Goal: Information Seeking & Learning: Learn about a topic

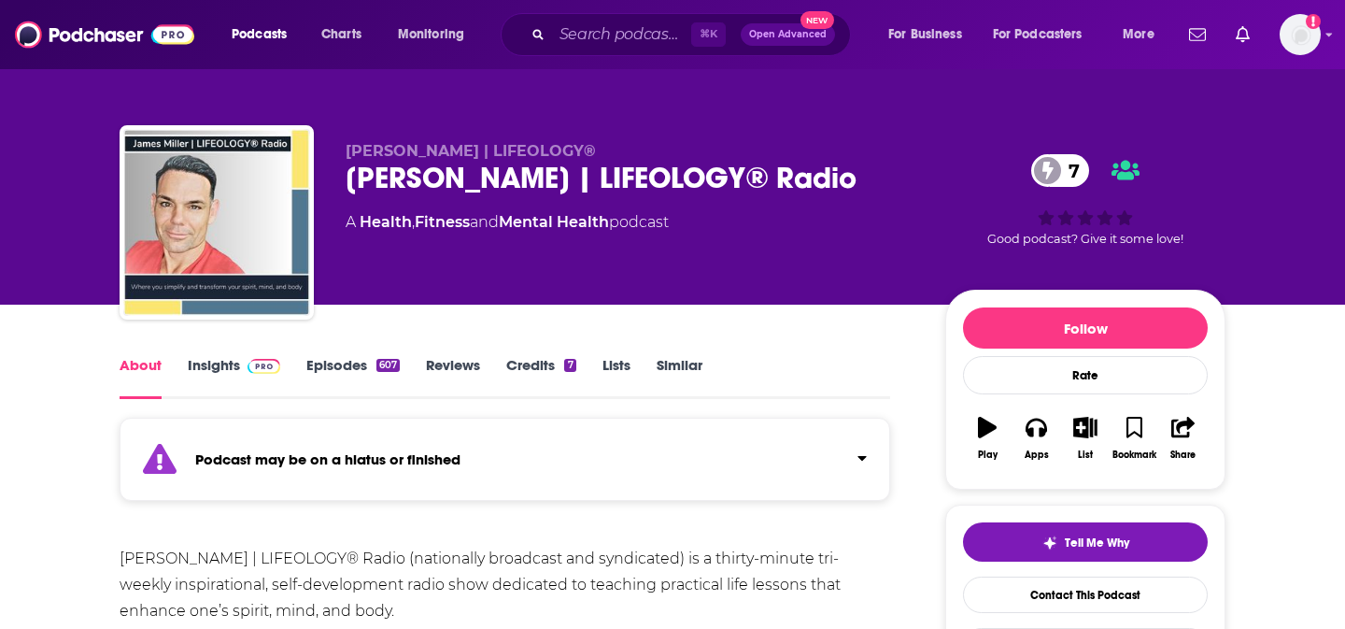
click at [202, 370] on link "Insights" at bounding box center [234, 377] width 92 height 43
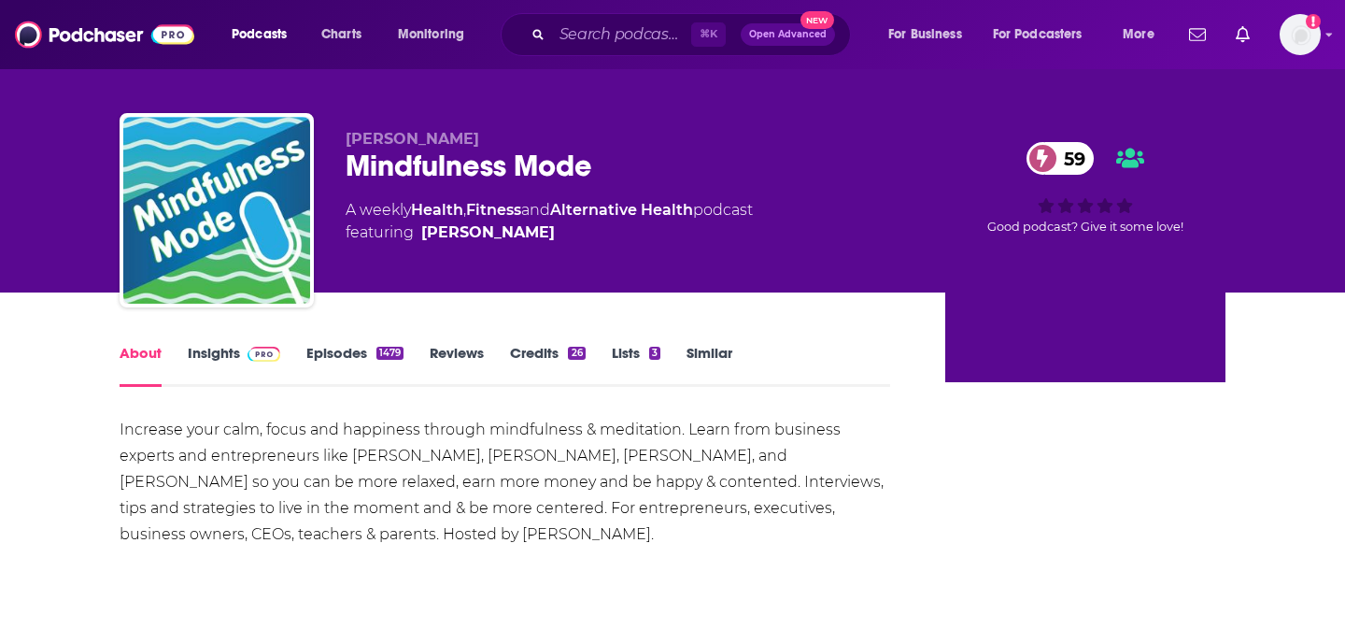
scroll to position [234, 0]
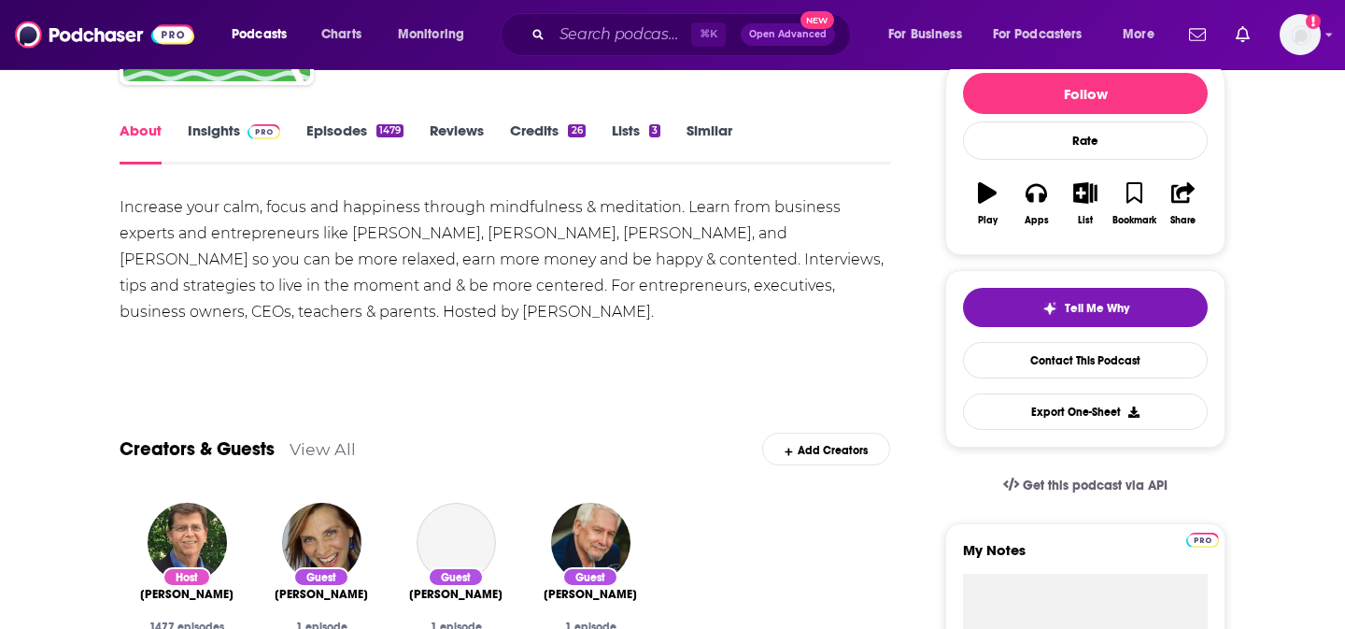
click at [212, 122] on link "Insights" at bounding box center [234, 142] width 92 height 43
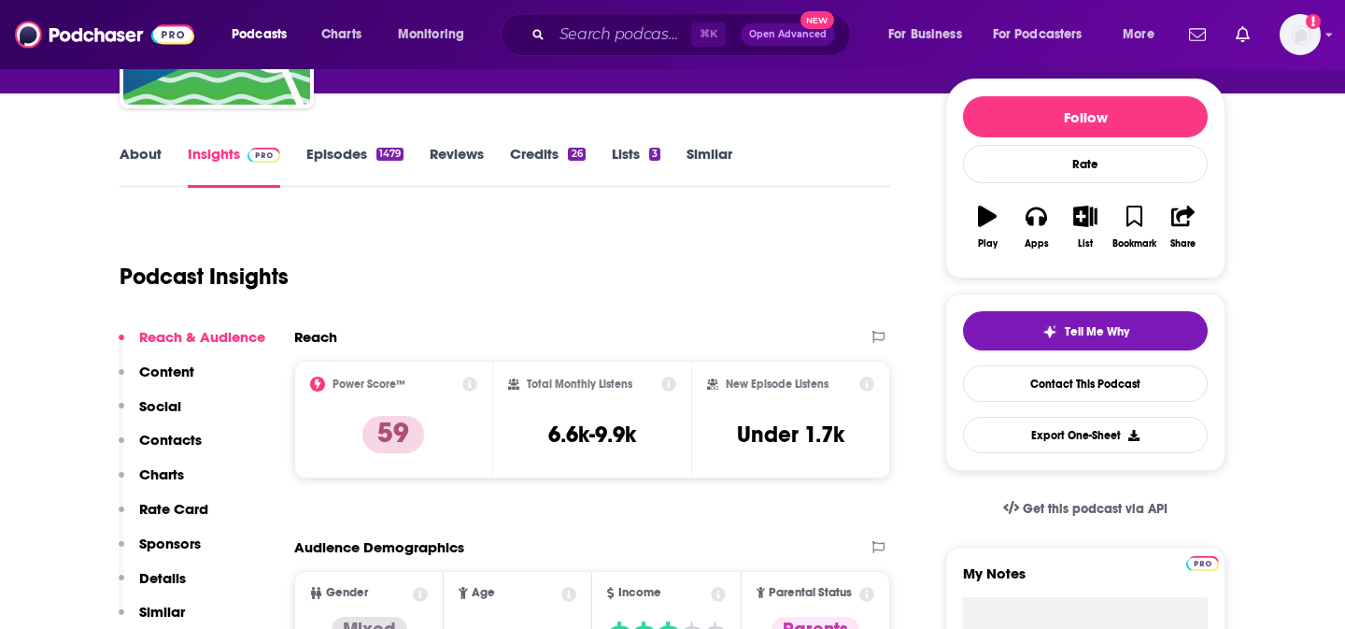
scroll to position [216, 0]
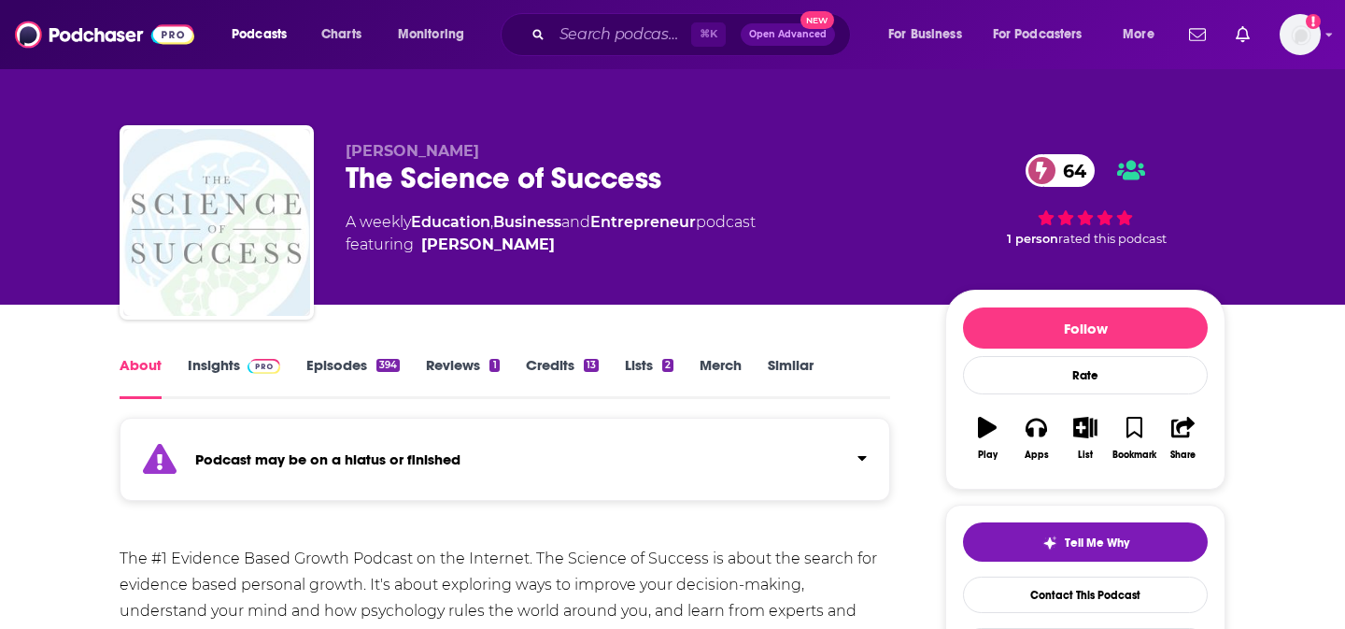
click at [201, 378] on link "Insights" at bounding box center [234, 377] width 92 height 43
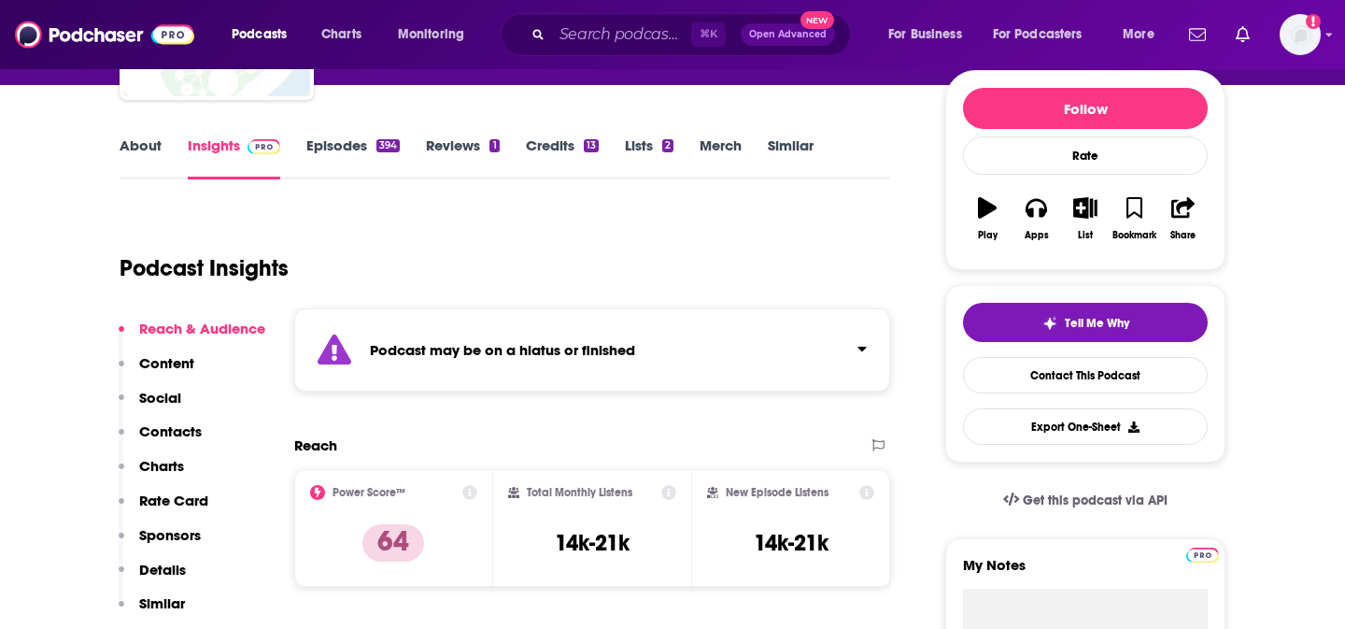
scroll to position [228, 0]
